Goal: Task Accomplishment & Management: Check status

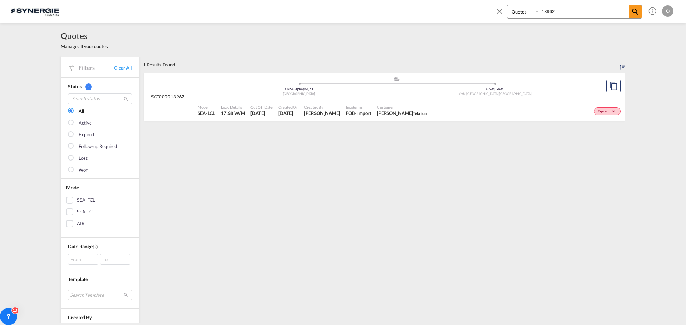
select select "Quotes"
drag, startPoint x: 565, startPoint y: 11, endPoint x: 515, endPoint y: 9, distance: 50.1
click at [516, 11] on div "Bookings Quotes Enquiries 13962" at bounding box center [574, 12] width 135 height 14
type input "13661"
click at [314, 114] on span "[PERSON_NAME]" at bounding box center [319, 113] width 36 height 6
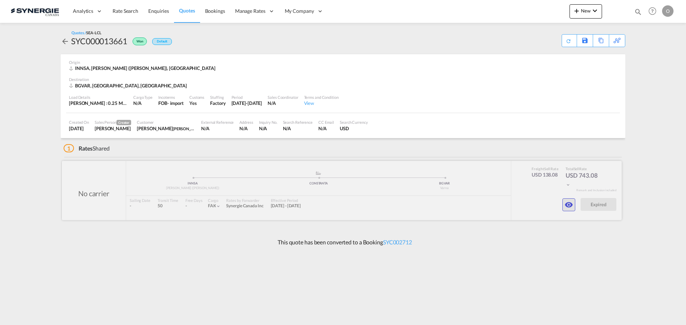
click at [569, 205] on md-icon "icon-eye" at bounding box center [568, 205] width 9 height 9
